Goal: Information Seeking & Learning: Learn about a topic

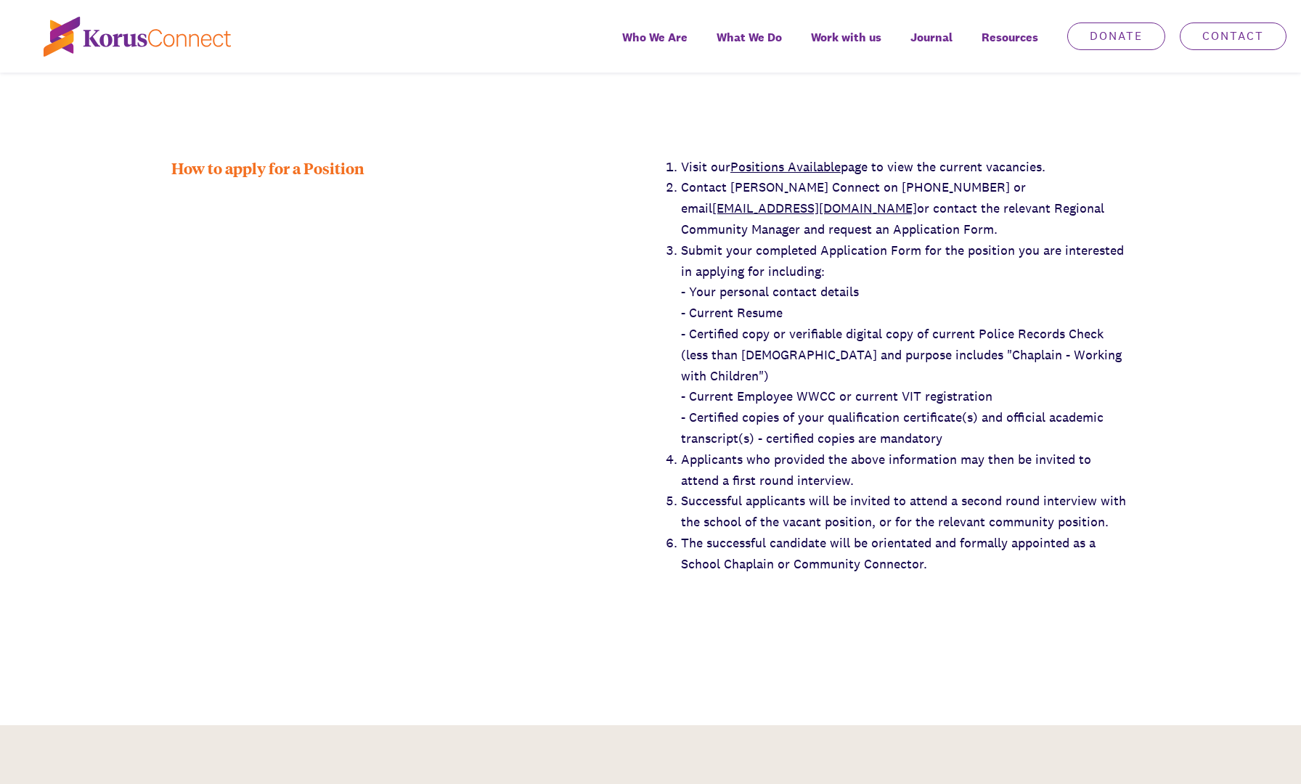
scroll to position [2524, 0]
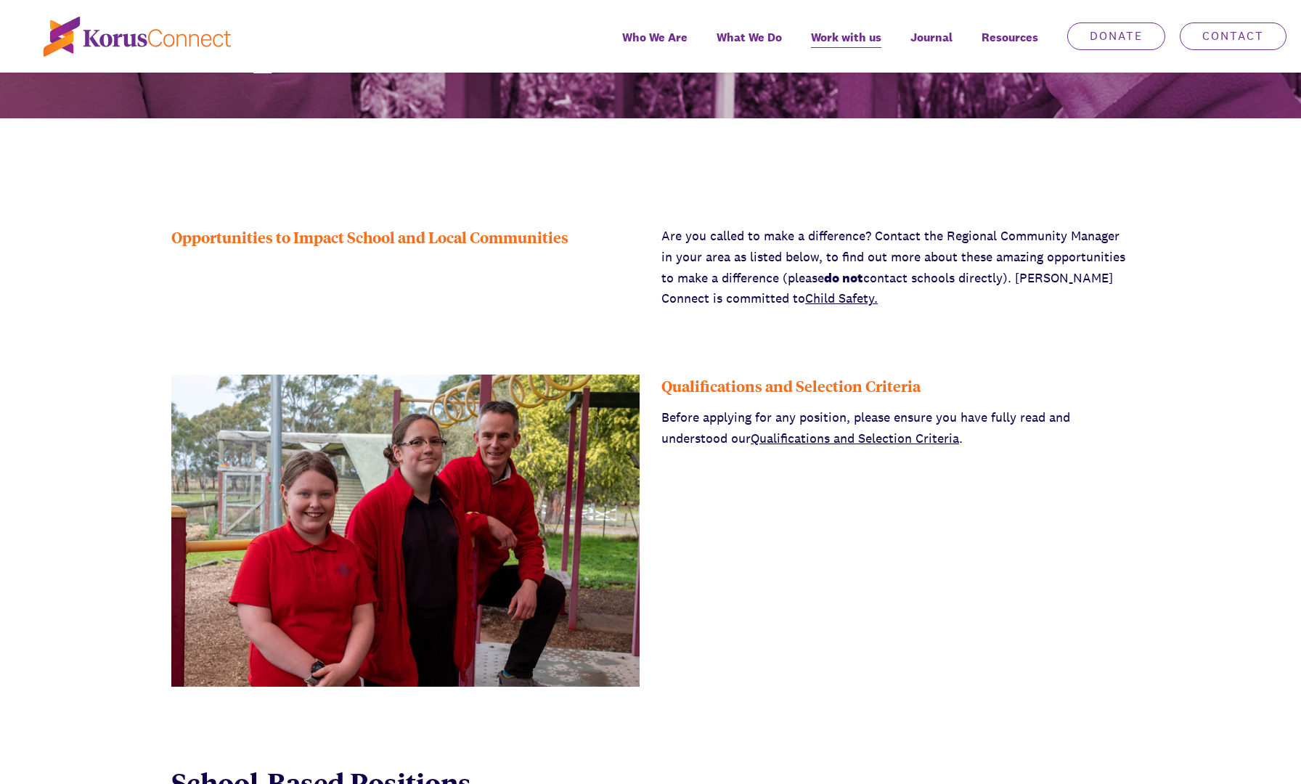
scroll to position [408, 0]
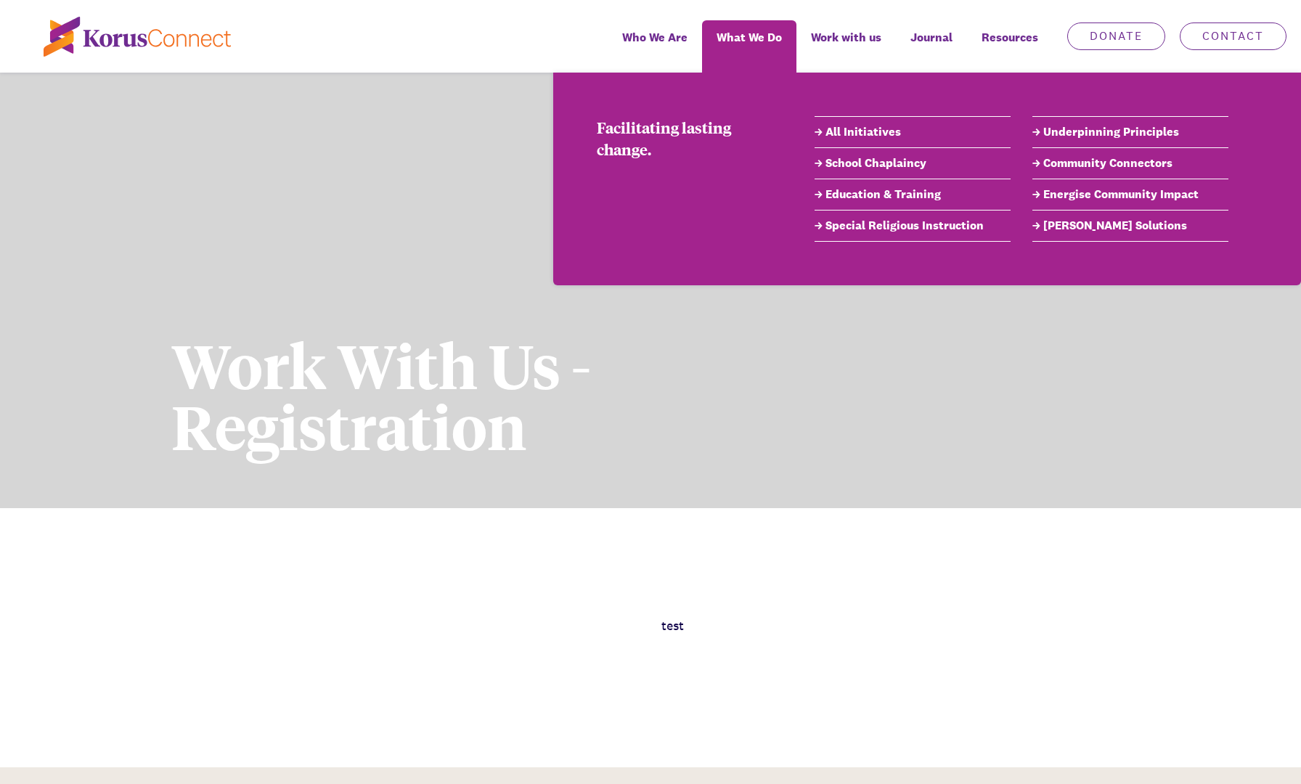
click at [858, 163] on link "School Chaplaincy" at bounding box center [913, 163] width 196 height 17
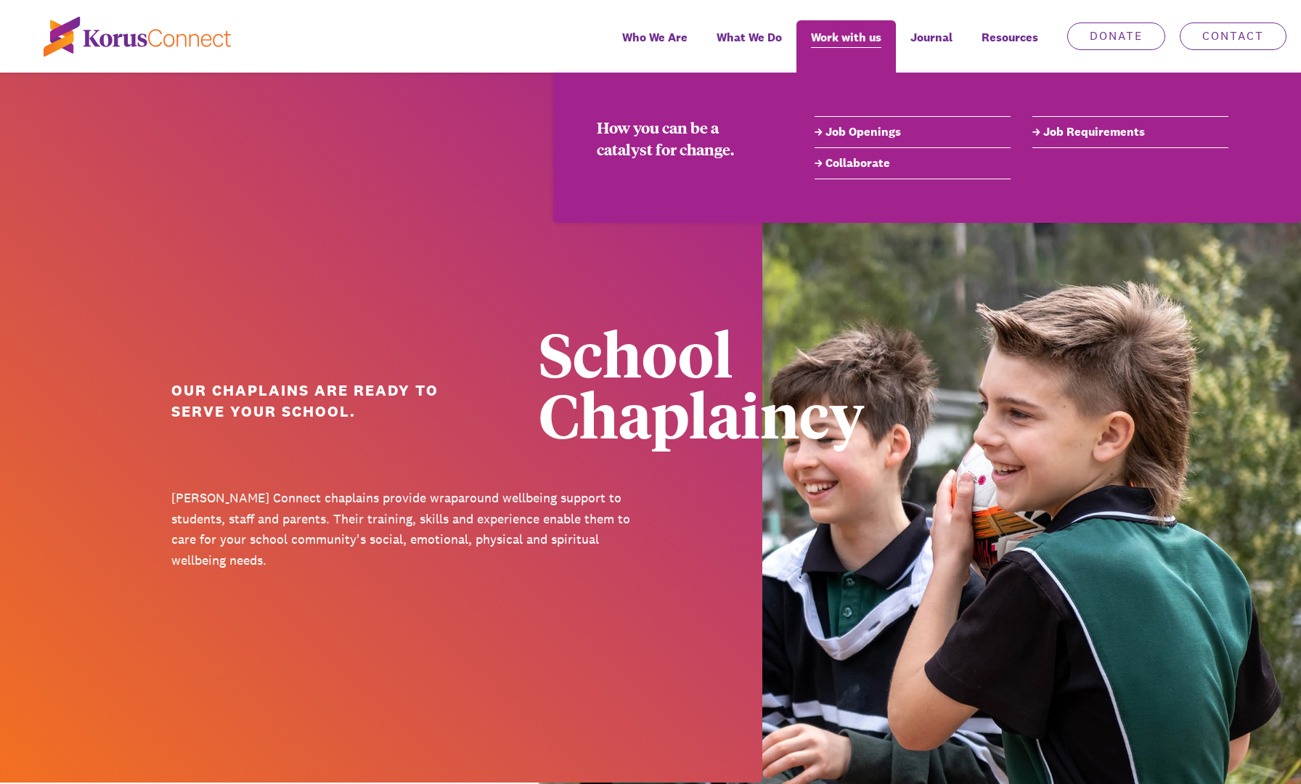
click at [848, 34] on span "Work with us" at bounding box center [846, 37] width 70 height 21
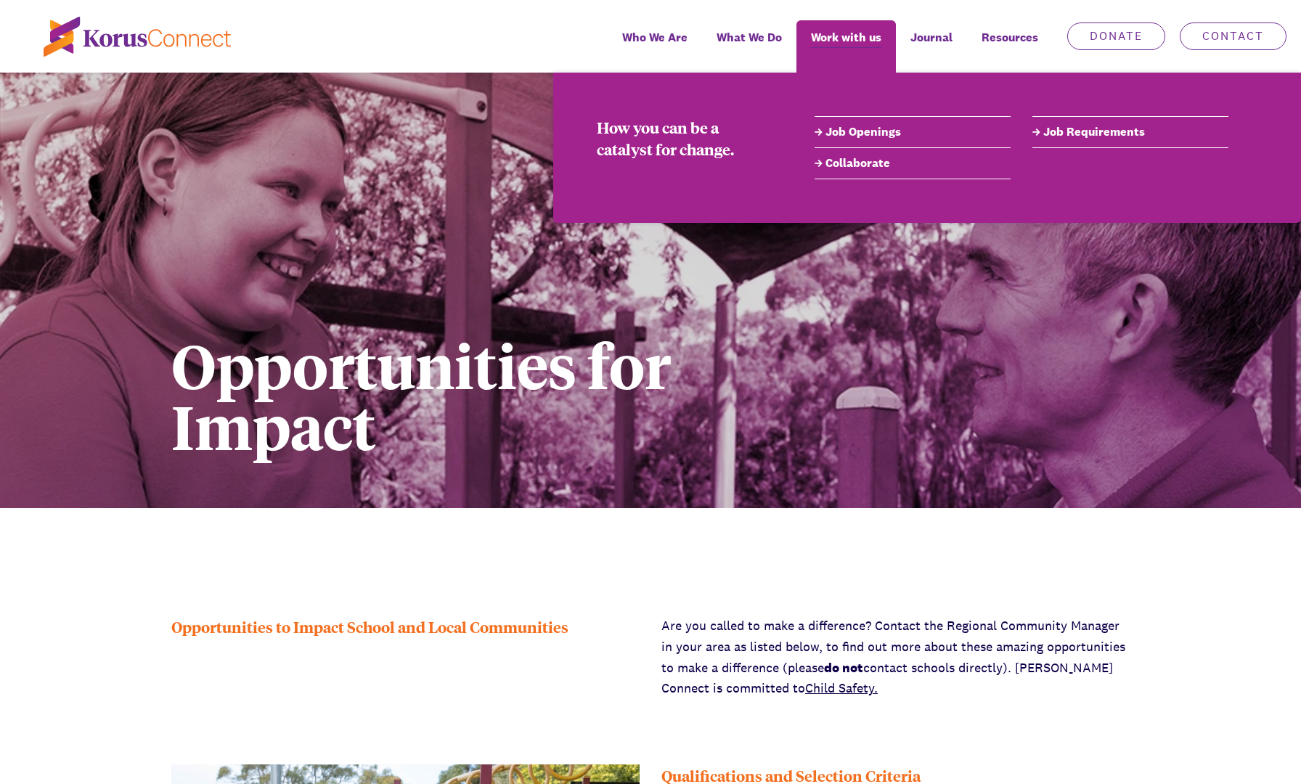
click at [864, 132] on link "Job Openings" at bounding box center [913, 131] width 196 height 17
click at [847, 132] on link "Job Openings" at bounding box center [913, 131] width 196 height 17
click at [839, 163] on link "Collaborate" at bounding box center [913, 163] width 196 height 17
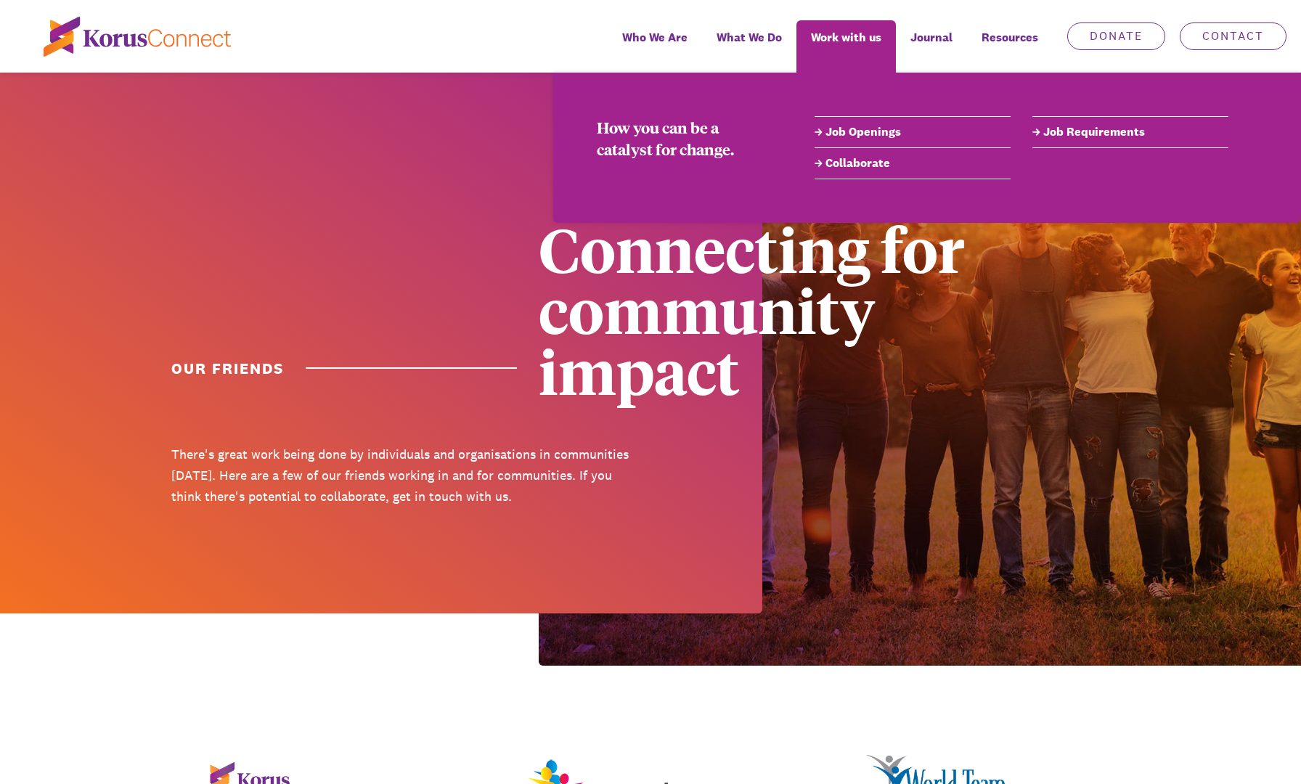
click at [1079, 132] on link "Job Requirements" at bounding box center [1131, 131] width 196 height 17
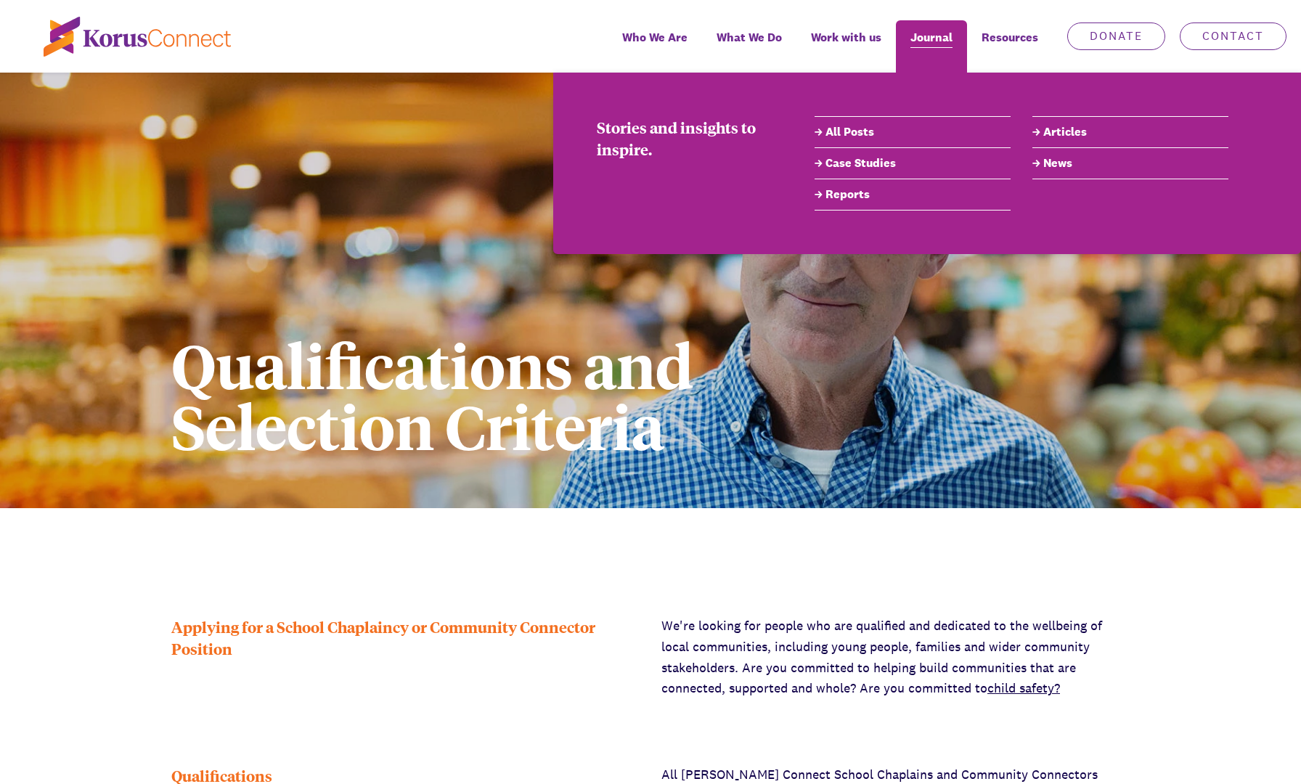
click at [935, 49] on link "Journal" at bounding box center [931, 46] width 71 height 52
